Goal: Task Accomplishment & Management: Use online tool/utility

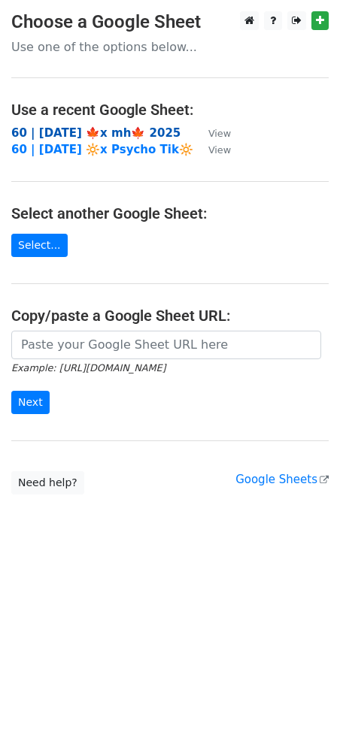
click at [103, 132] on strong "60 | [DATE] 🍁x mh🍁 2025" at bounding box center [95, 133] width 169 height 14
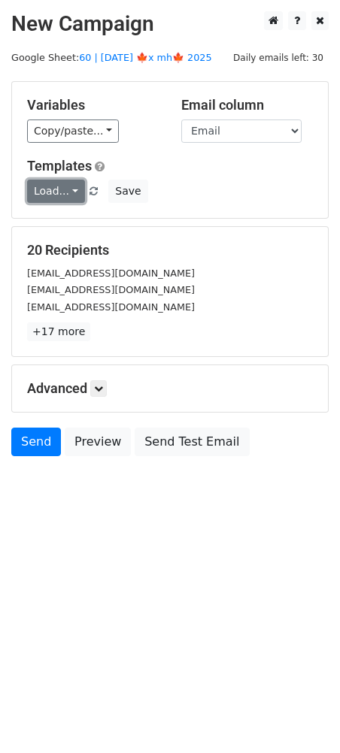
click at [50, 192] on link "Load..." at bounding box center [56, 191] width 58 height 23
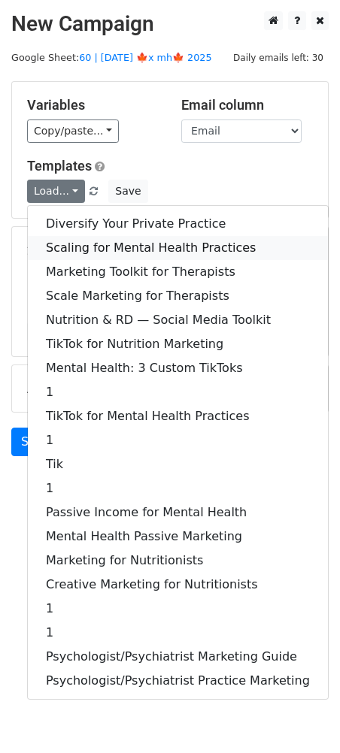
click at [80, 244] on link "Scaling for Mental Health Practices" at bounding box center [178, 248] width 300 height 24
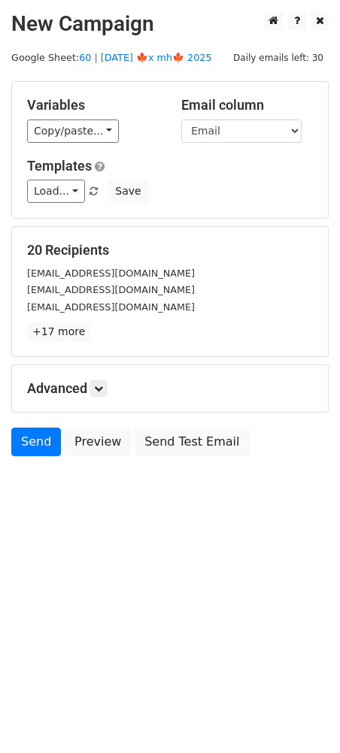
click at [105, 377] on div "Advanced Tracking Track Opens UTM Codes Track Clicks Filters Only include sprea…" at bounding box center [170, 388] width 316 height 47
click at [103, 386] on icon at bounding box center [98, 388] width 9 height 9
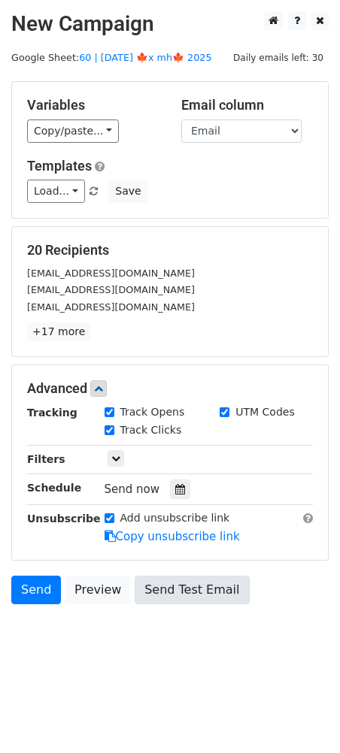
click at [179, 483] on div at bounding box center [180, 490] width 20 height 20
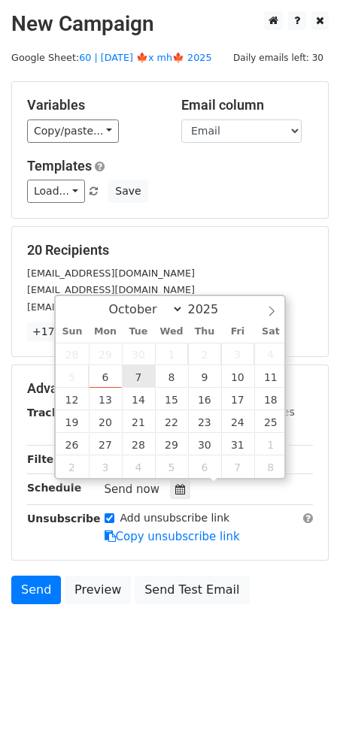
type input "2025-10-07 12:00"
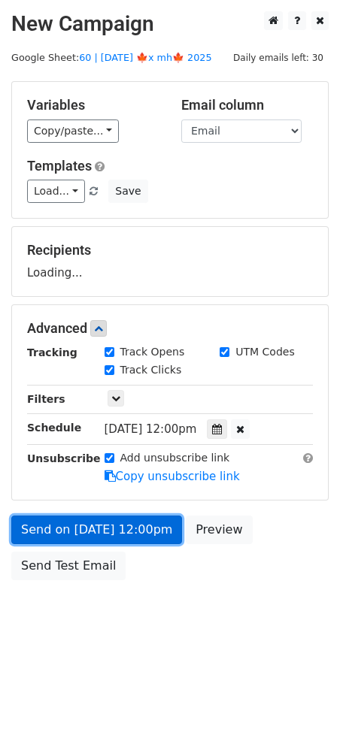
click at [114, 520] on link "Send on Oct 7 at 12:00pm" at bounding box center [96, 530] width 171 height 29
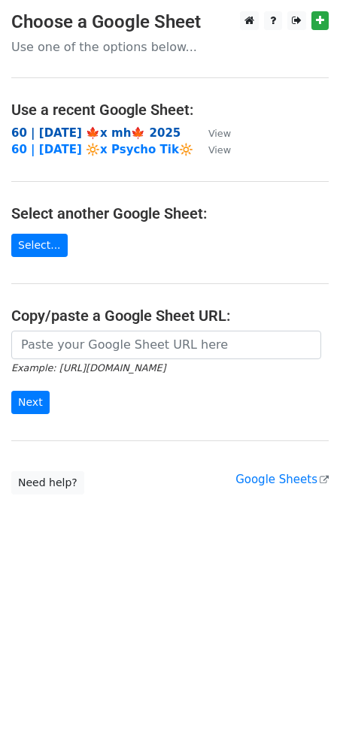
click at [86, 135] on strong "60 | [DATE] 🍁x mh🍁 2025" at bounding box center [95, 133] width 169 height 14
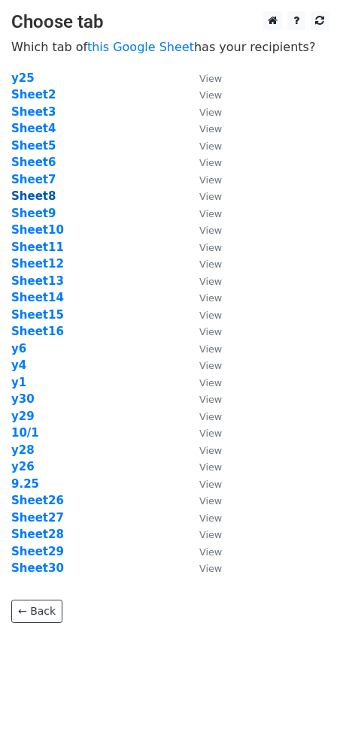
click at [41, 195] on strong "Sheet8" at bounding box center [33, 196] width 44 height 14
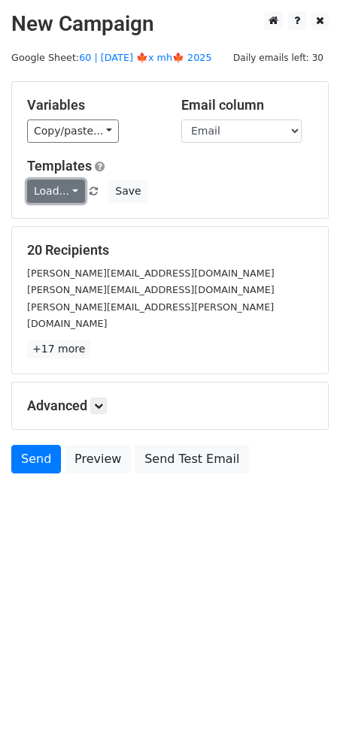
click at [53, 186] on link "Load..." at bounding box center [56, 191] width 58 height 23
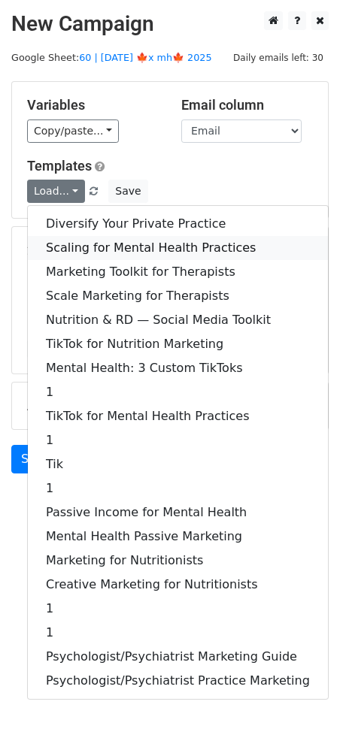
click at [80, 237] on link "Scaling for Mental Health Practices" at bounding box center [178, 248] width 300 height 24
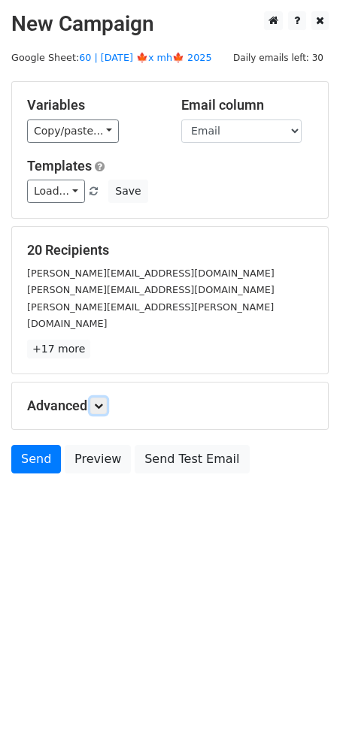
drag, startPoint x: 103, startPoint y: 387, endPoint x: 132, endPoint y: 426, distance: 48.9
click at [103, 401] on icon at bounding box center [98, 405] width 9 height 9
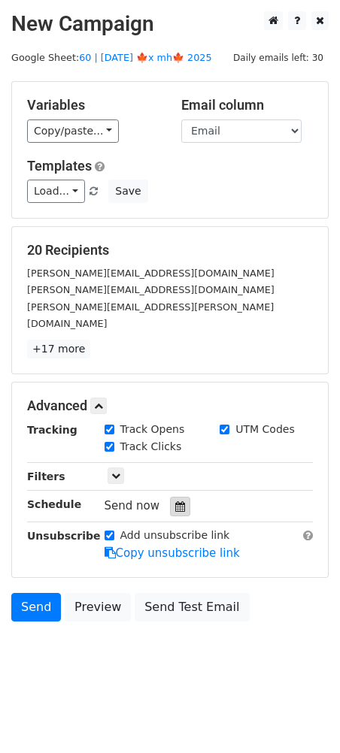
click at [174, 497] on div at bounding box center [180, 507] width 20 height 20
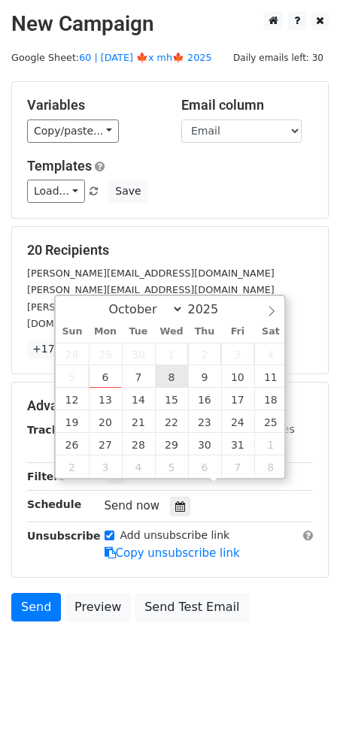
type input "2025-10-08 12:00"
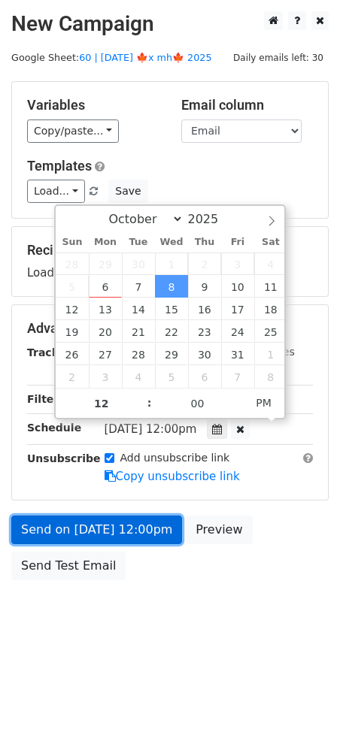
click at [139, 526] on link "Send on Oct 8 at 12:00pm" at bounding box center [96, 530] width 171 height 29
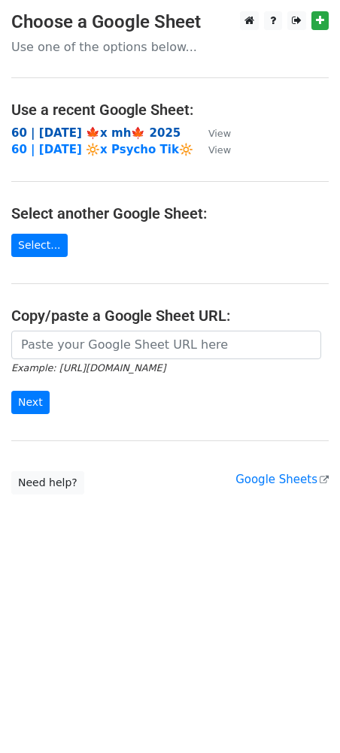
click at [111, 132] on strong "60 | [DATE] 🍁x mh🍁 2025" at bounding box center [95, 133] width 169 height 14
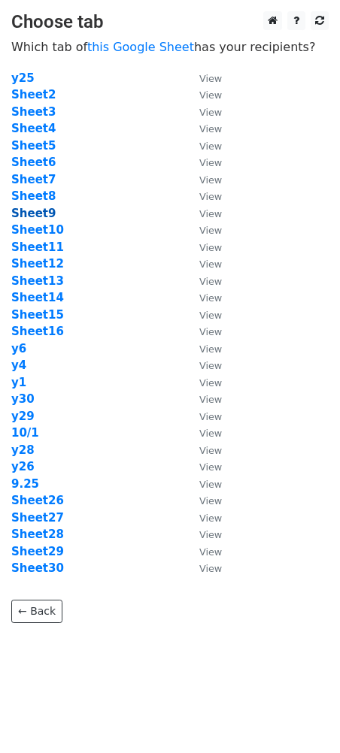
click at [46, 217] on strong "Sheet9" at bounding box center [33, 214] width 44 height 14
